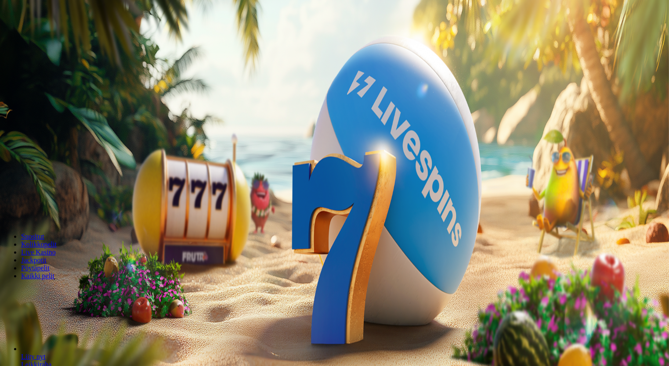
click at [61, 35] on span "Kirjaudu" at bounding box center [61, 32] width 22 height 7
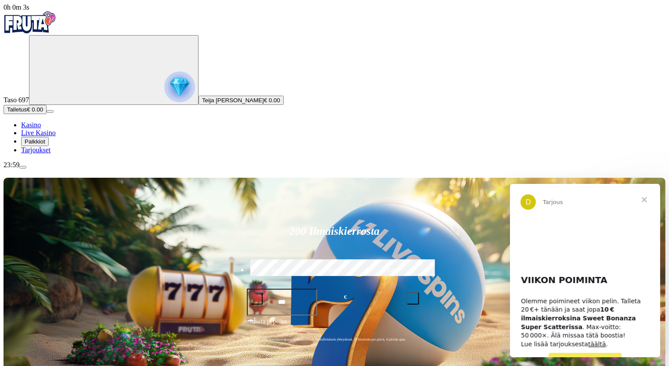
click at [63, 99] on circle "Primary" at bounding box center [99, 70] width 90 height 90
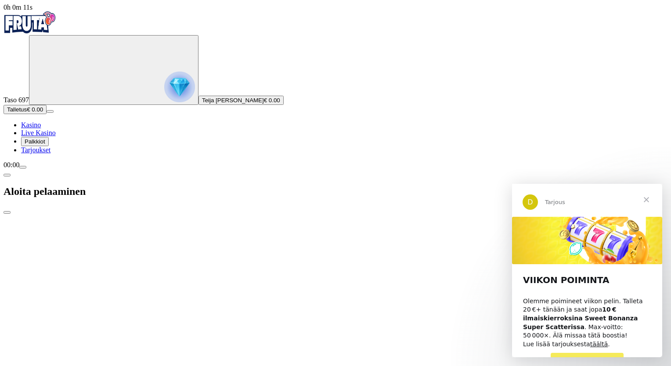
type input "**"
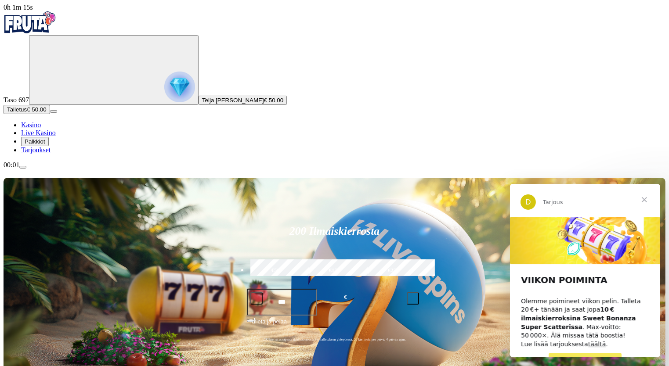
click at [644, 198] on span "Sulje" at bounding box center [644, 200] width 32 height 32
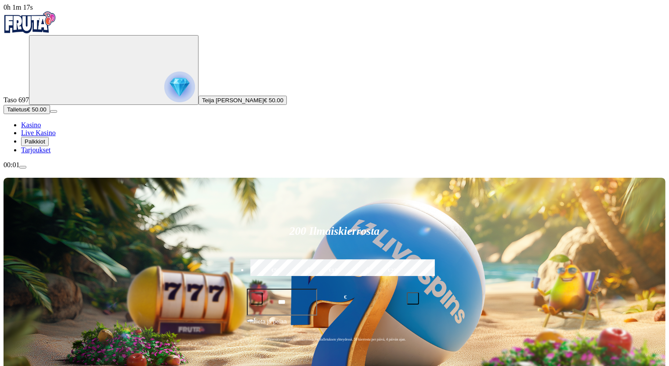
scroll to position [104, 0]
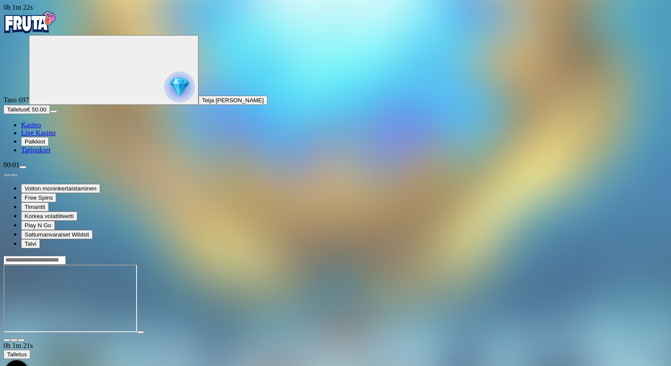
click at [21, 340] on span "fullscreen icon" at bounding box center [21, 340] width 0 height 0
